Goal: Task Accomplishment & Management: Manage account settings

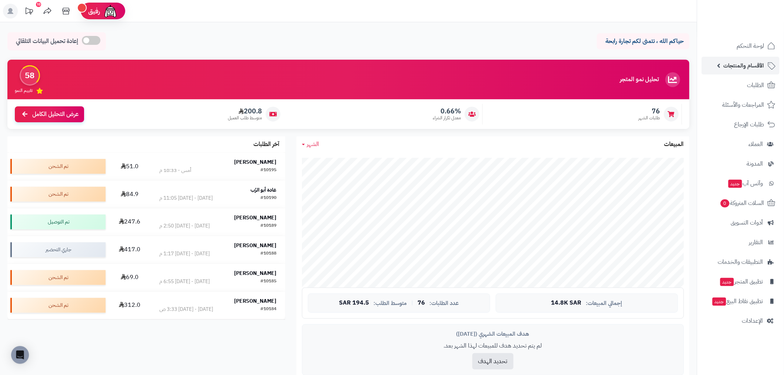
click at [742, 60] on link "الأقسام والمنتجات" at bounding box center [741, 66] width 78 height 18
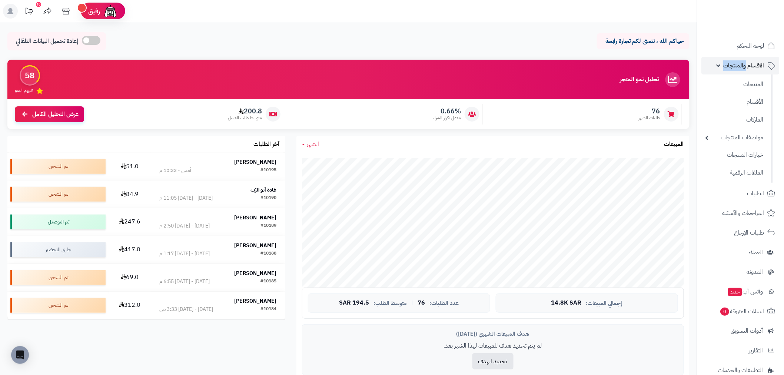
click at [742, 60] on link "الأقسام والمنتجات" at bounding box center [741, 66] width 78 height 18
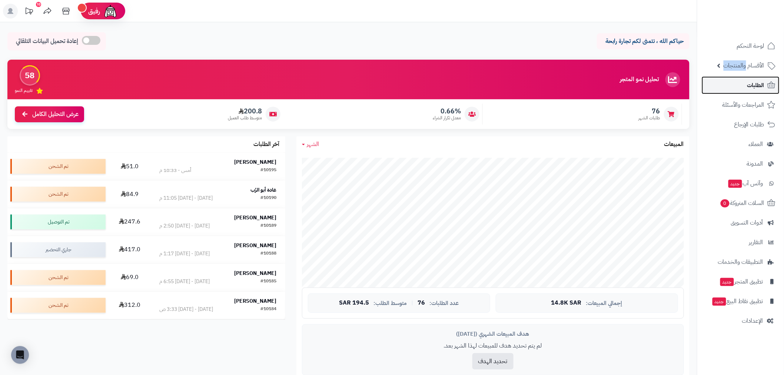
click at [748, 89] on span "الطلبات" at bounding box center [755, 85] width 17 height 10
click at [750, 80] on span "الطلبات" at bounding box center [755, 85] width 17 height 10
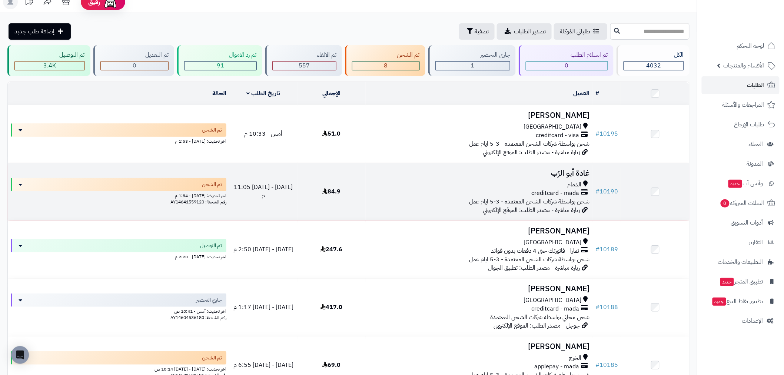
scroll to position [41, 0]
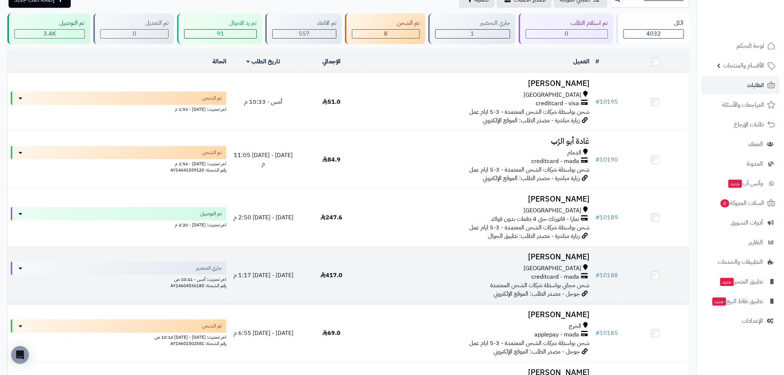
click at [651, 273] on td at bounding box center [655, 275] width 68 height 57
click at [637, 272] on td at bounding box center [655, 275] width 68 height 57
click at [605, 273] on link "# 10188" at bounding box center [606, 275] width 23 height 9
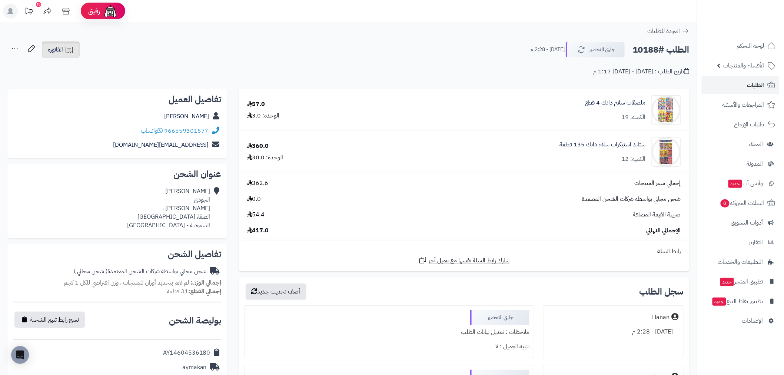
click at [63, 51] on span "الفاتورة" at bounding box center [55, 49] width 15 height 9
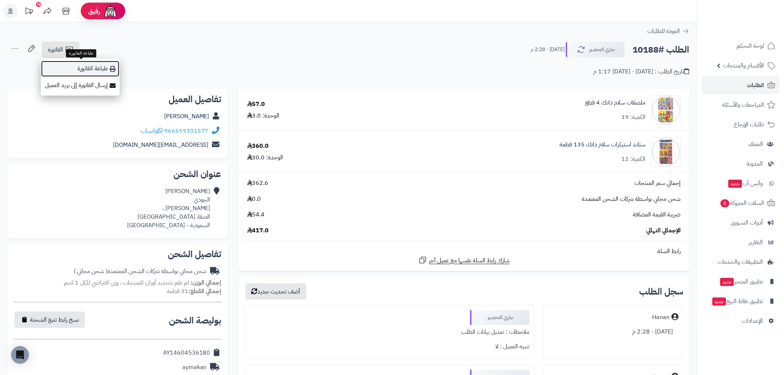
click at [72, 68] on link "طباعة الفاتورة" at bounding box center [80, 68] width 79 height 17
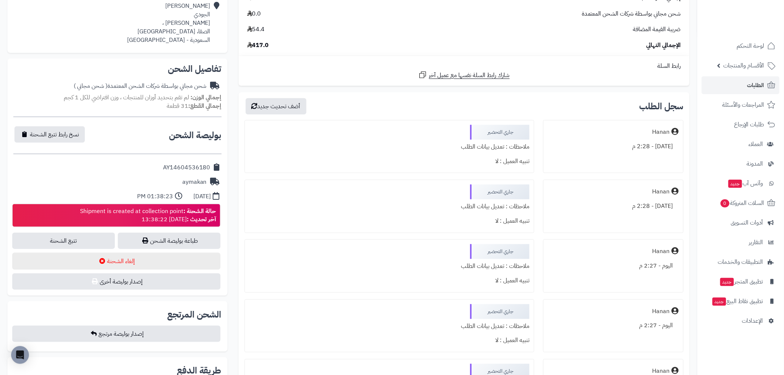
scroll to position [206, 0]
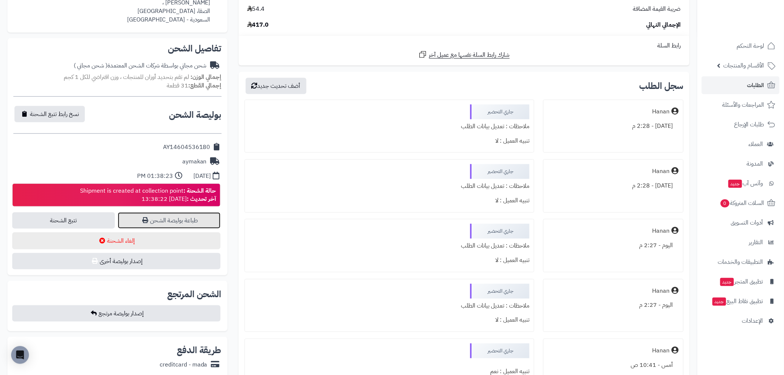
click at [183, 219] on link "طباعة بوليصة الشحن" at bounding box center [169, 220] width 103 height 16
click at [242, 222] on div "سجل الطلب أضف تحديث جديد Hanan اليوم - 2:28 م جاري التحضير ملاحظات : تعديل بيان…" at bounding box center [464, 331] width 451 height 518
